Goal: Information Seeking & Learning: Check status

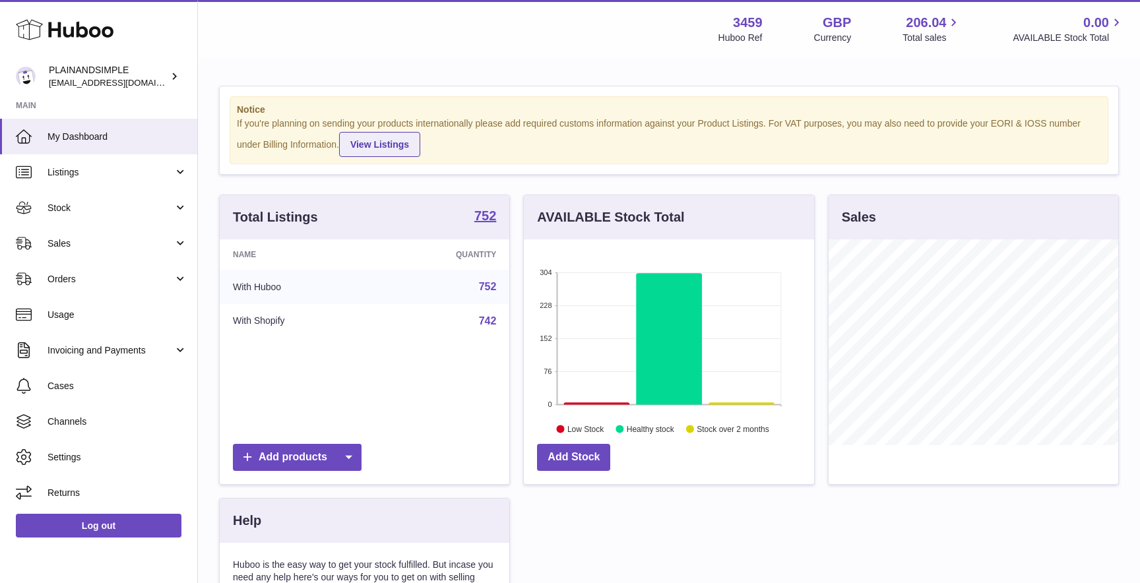
scroll to position [206, 290]
click at [90, 248] on span "Sales" at bounding box center [110, 243] width 126 height 13
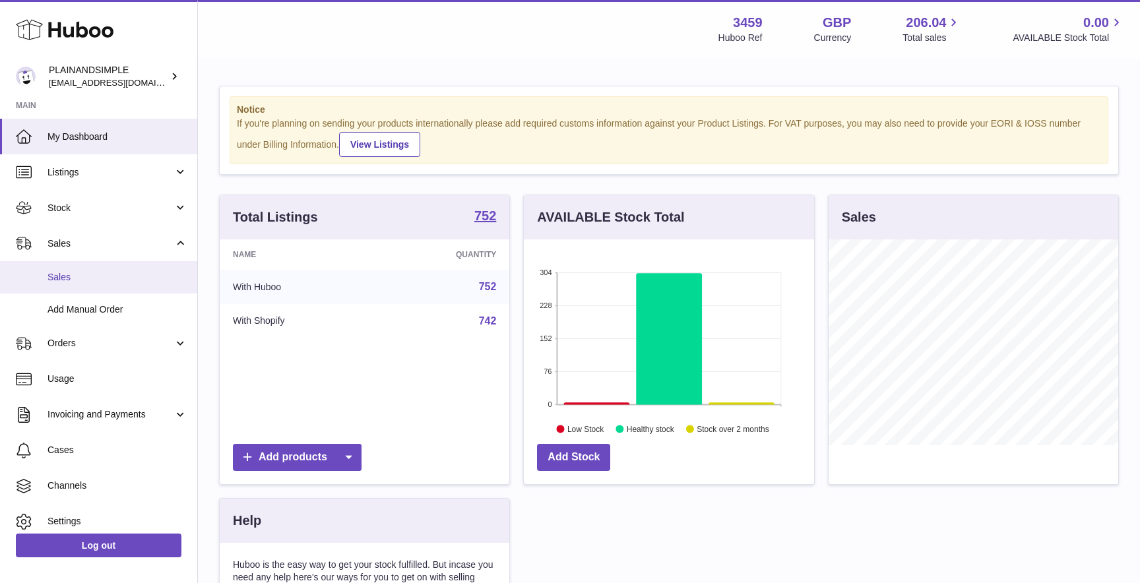
click at [114, 281] on span "Sales" at bounding box center [117, 277] width 140 height 13
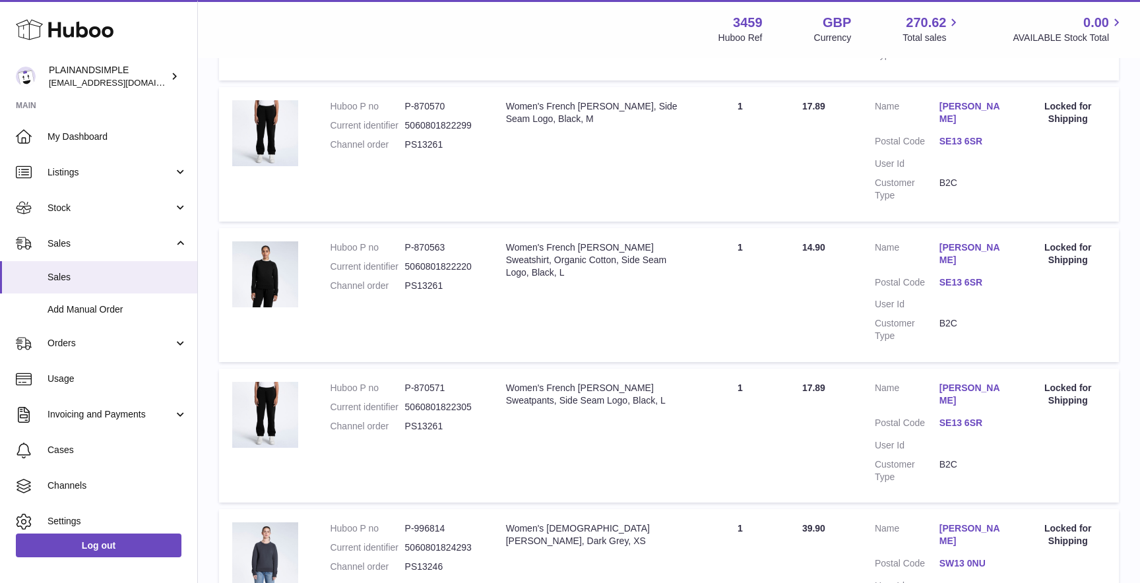
scroll to position [1094, 0]
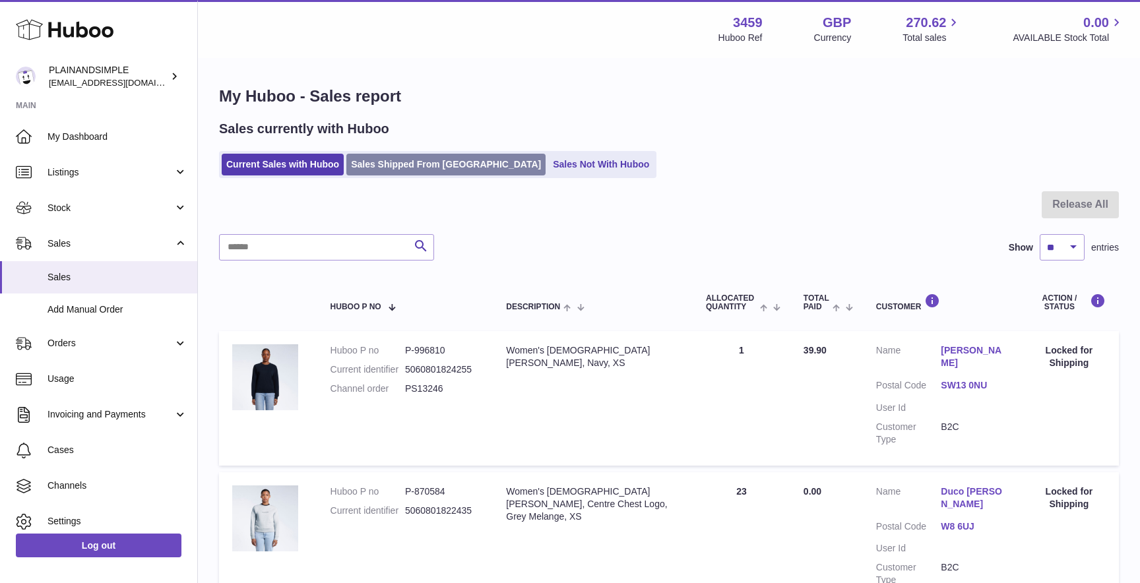
click at [394, 171] on link "Sales Shipped From [GEOGRAPHIC_DATA]" at bounding box center [445, 165] width 199 height 22
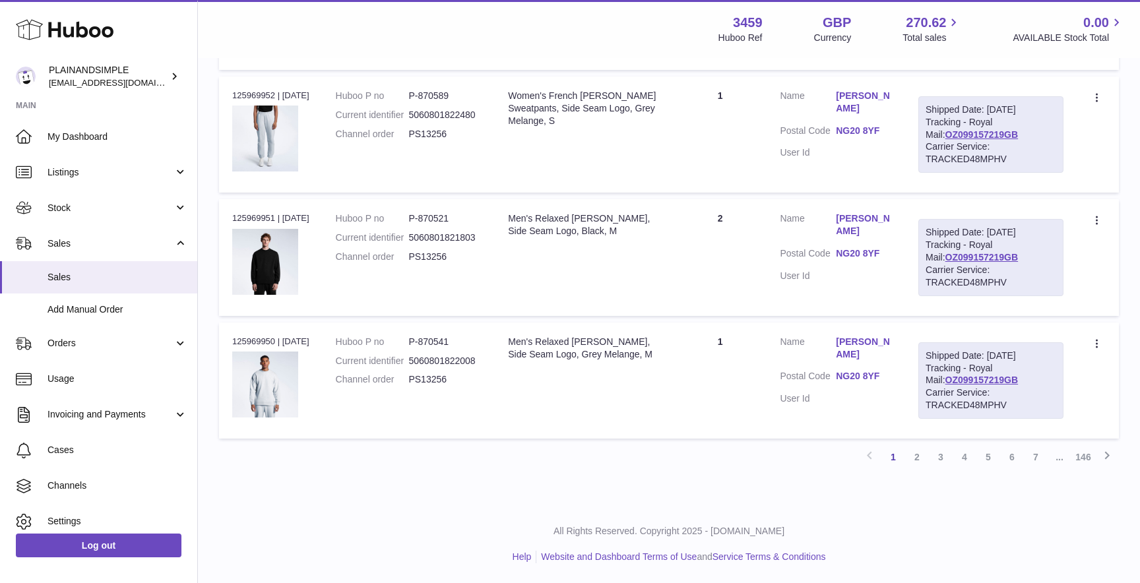
scroll to position [1346, 0]
click at [914, 458] on link "2" at bounding box center [917, 457] width 24 height 24
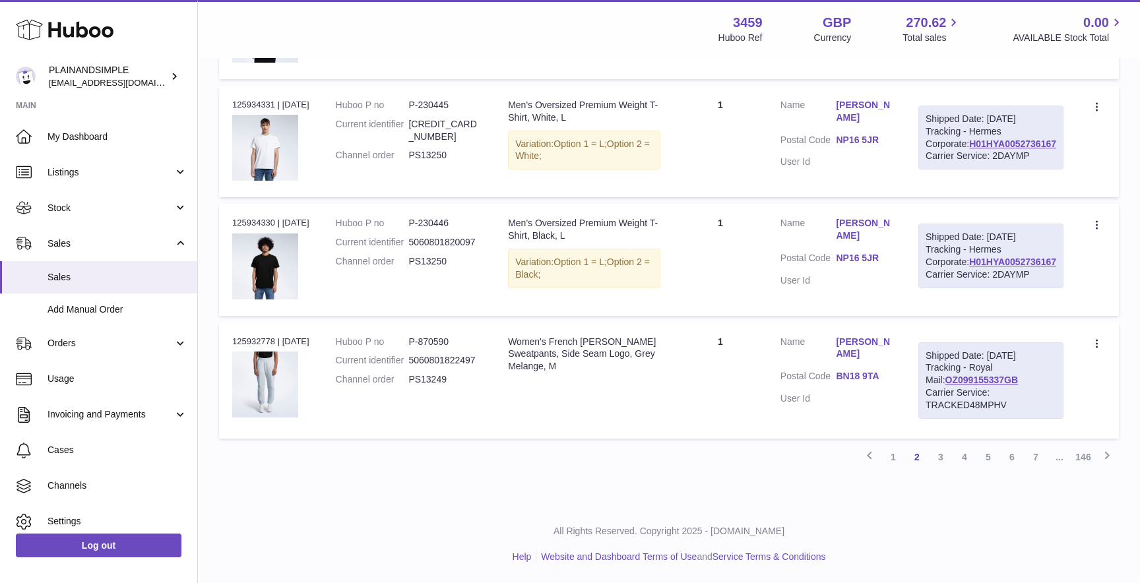
scroll to position [1346, 0]
click at [937, 461] on link "3" at bounding box center [941, 457] width 24 height 24
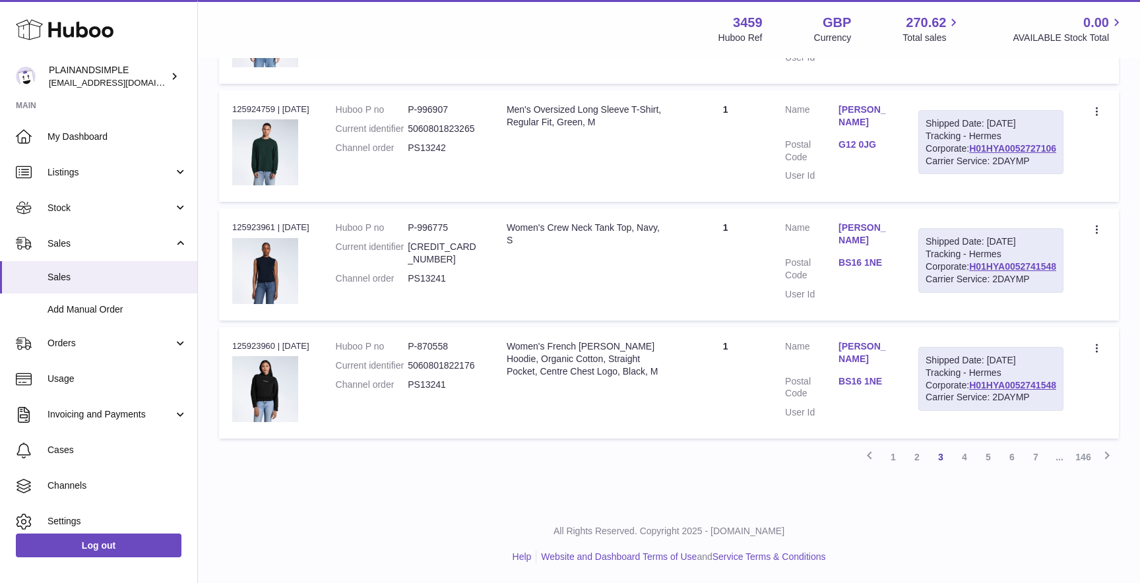
scroll to position [1340, 0]
click at [966, 466] on link "4" at bounding box center [964, 457] width 24 height 24
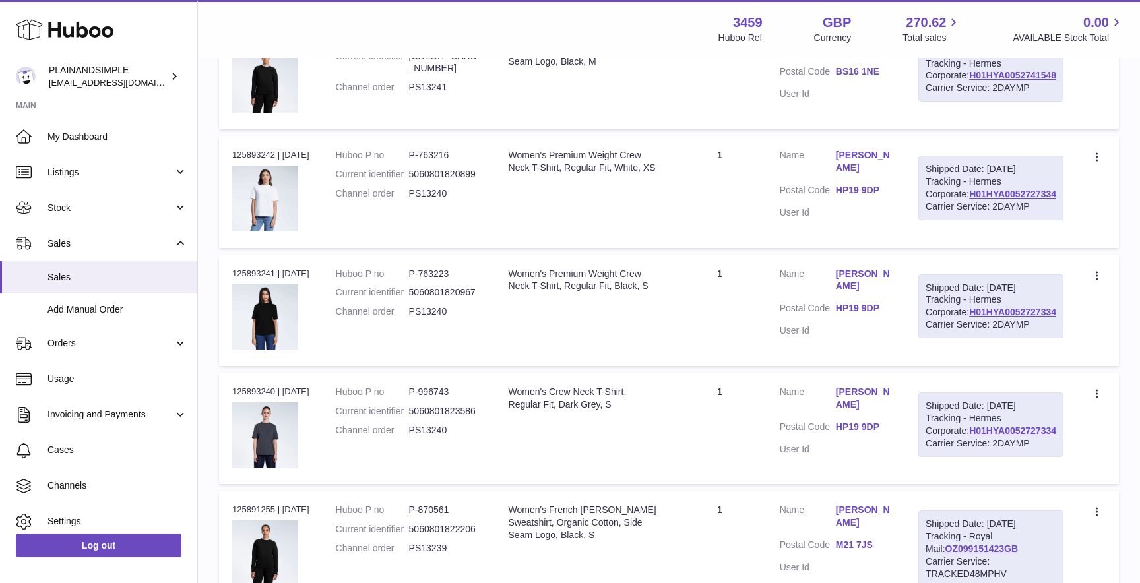
scroll to position [311, 0]
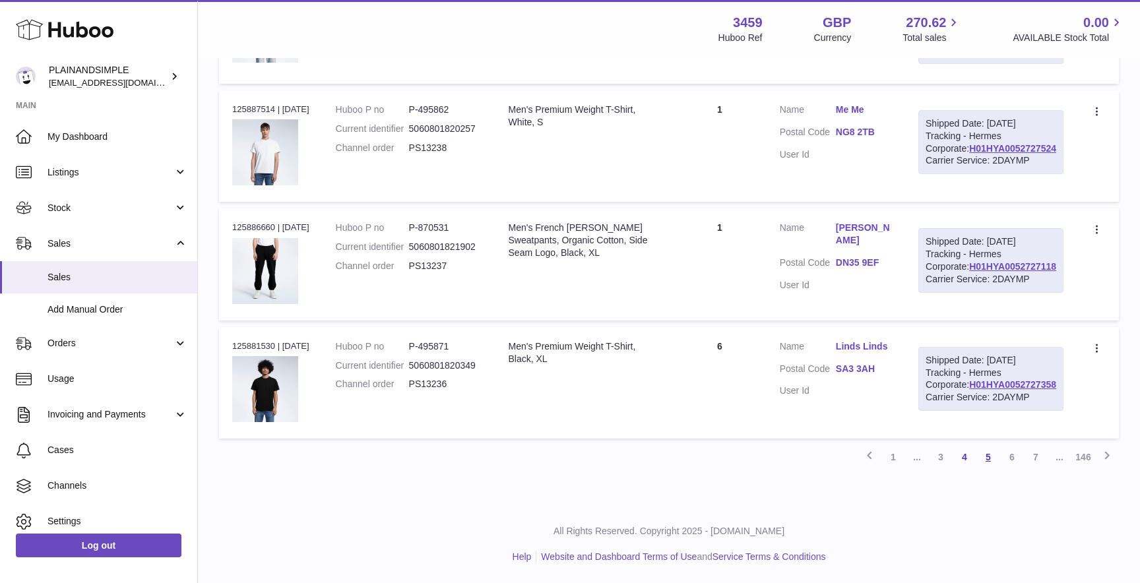
click at [988, 459] on link "5" at bounding box center [988, 457] width 24 height 24
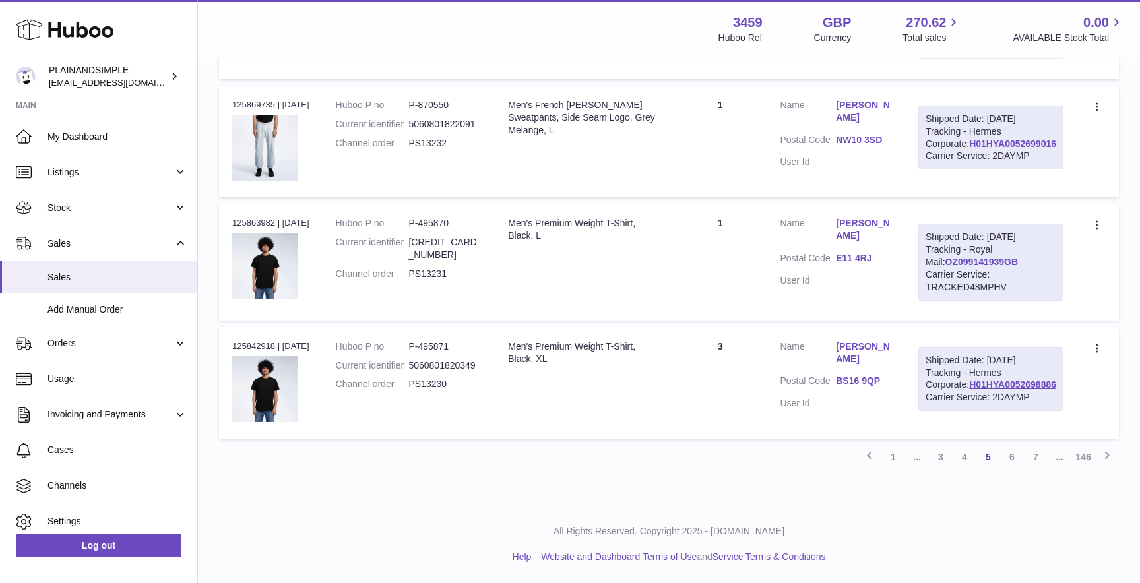
scroll to position [1346, 0]
click at [1009, 460] on link "6" at bounding box center [1012, 457] width 24 height 24
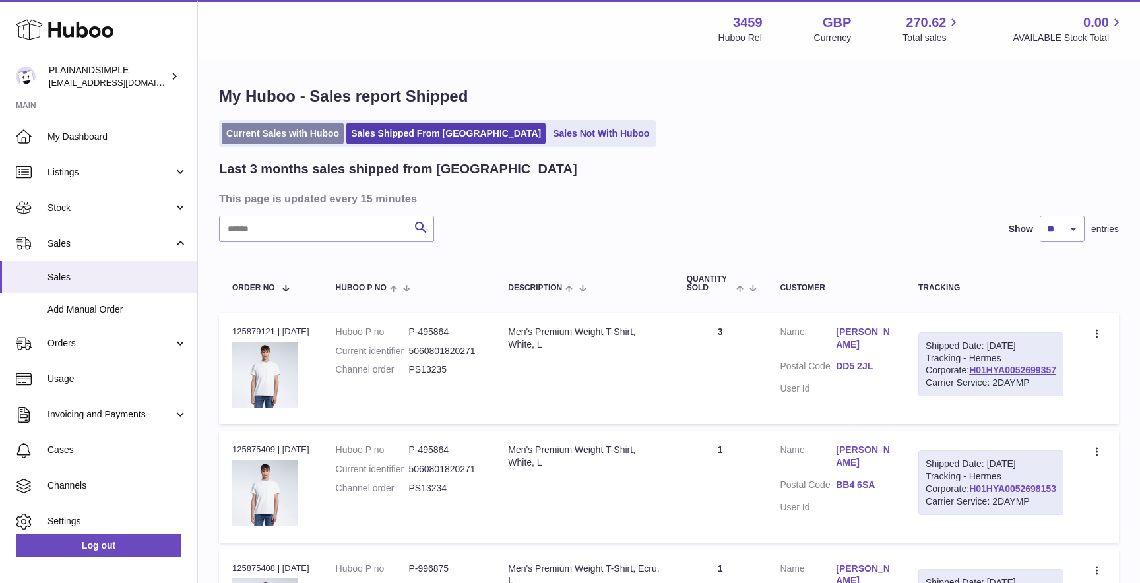
click at [259, 140] on link "Current Sales with Huboo" at bounding box center [283, 134] width 122 height 22
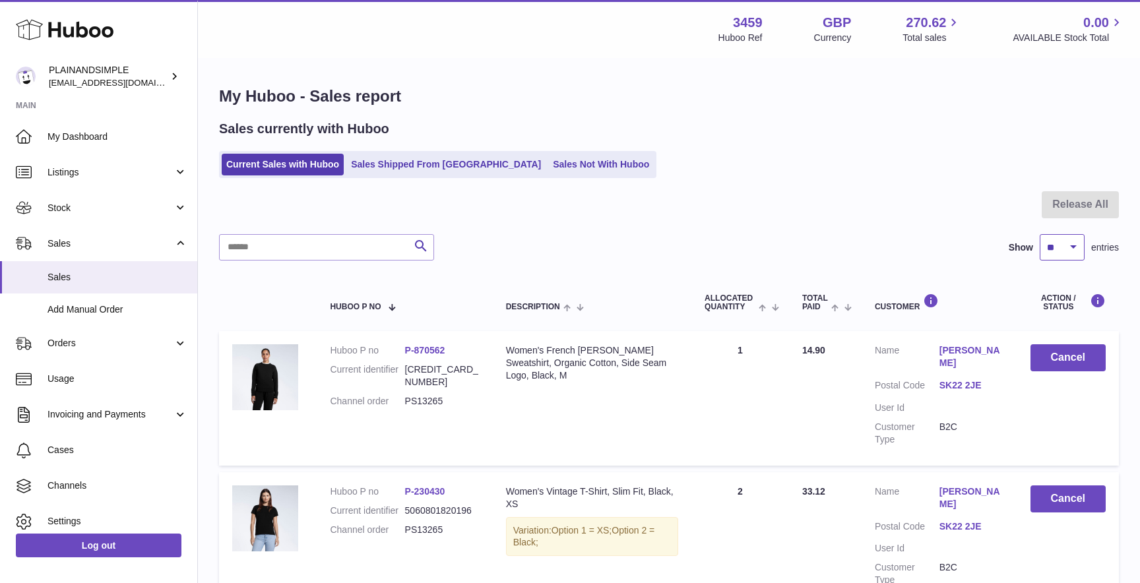
click at [1072, 247] on select "** ** ** ***" at bounding box center [1062, 247] width 45 height 26
select select "***"
click at [1040, 234] on select "** ** ** ***" at bounding box center [1062, 247] width 45 height 26
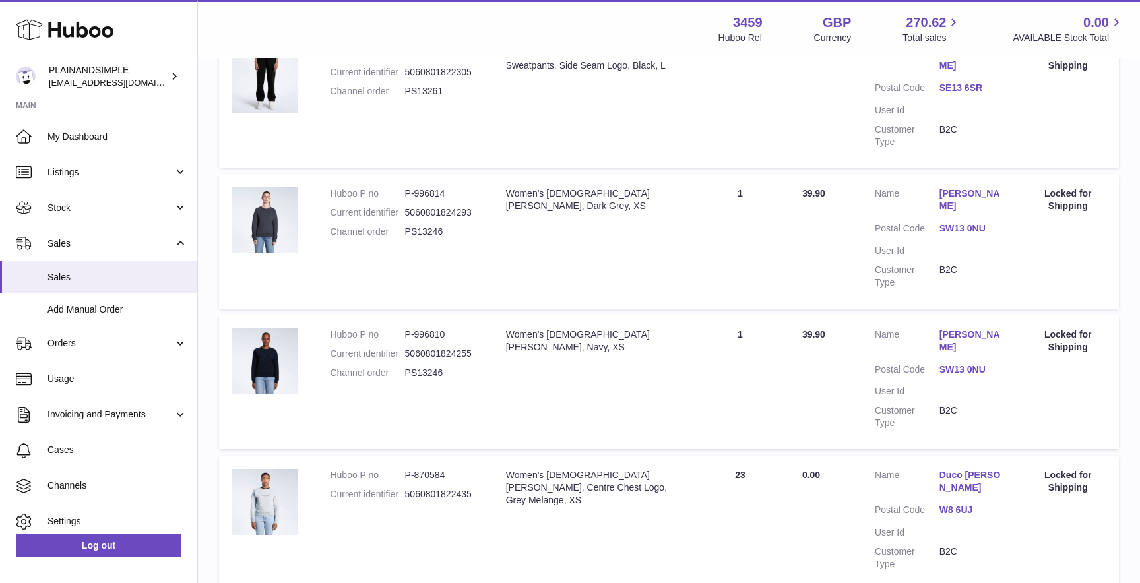
scroll to position [1425, 0]
click at [431, 454] on td "Huboo P no P-870584 Current identifier 5060801822435" at bounding box center [404, 521] width 175 height 134
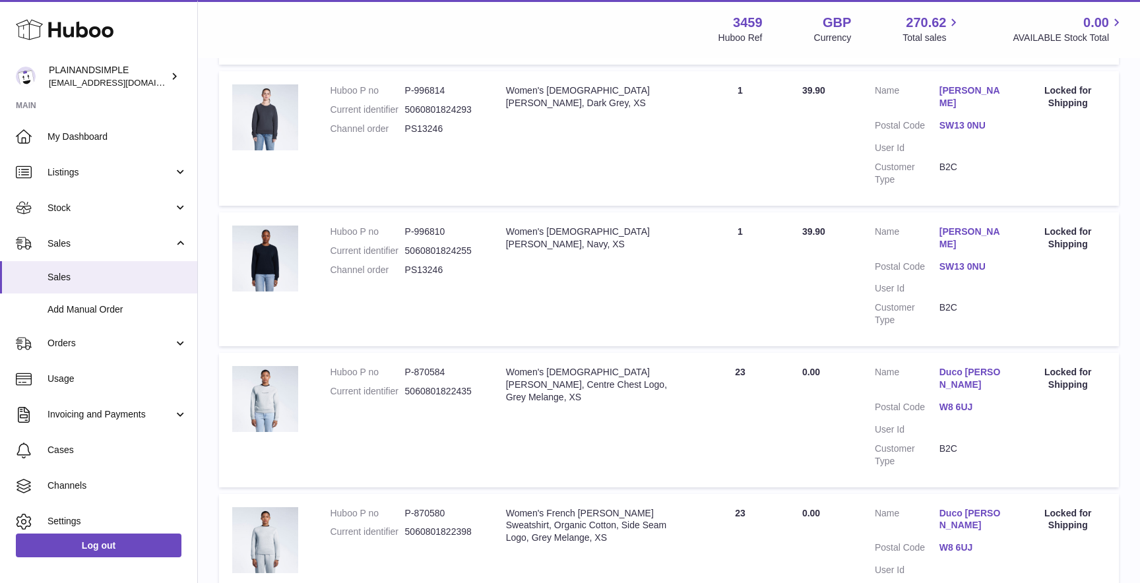
scroll to position [1528, 0]
drag, startPoint x: 319, startPoint y: 187, endPoint x: 471, endPoint y: 193, distance: 152.5
click at [471, 351] on td "Huboo P no P-870584 Current identifier 5060801822435" at bounding box center [404, 418] width 175 height 134
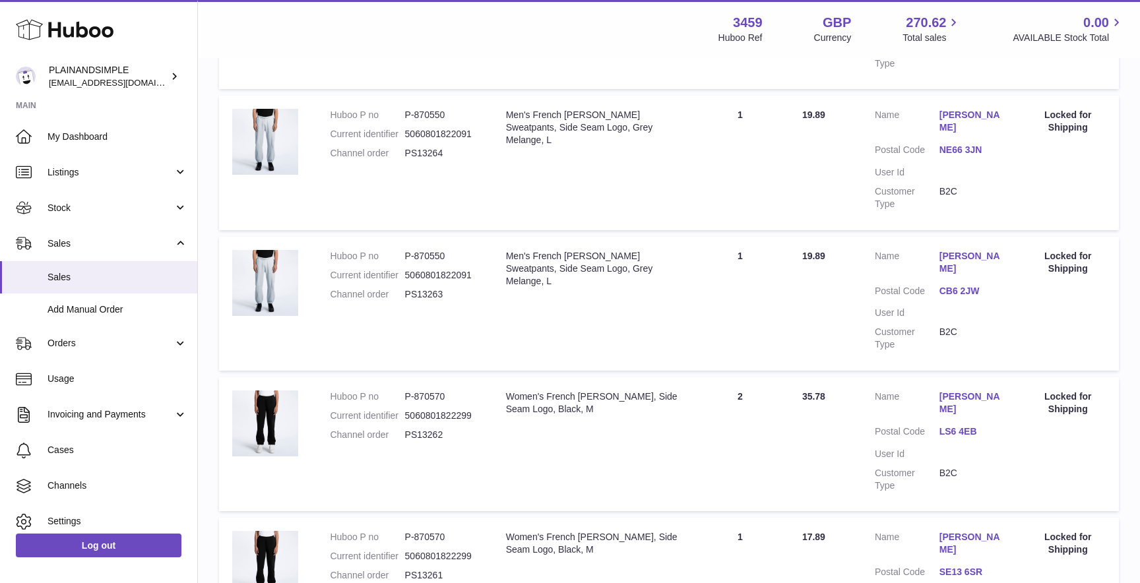
scroll to position [0, 0]
